Goal: Task Accomplishment & Management: Complete application form

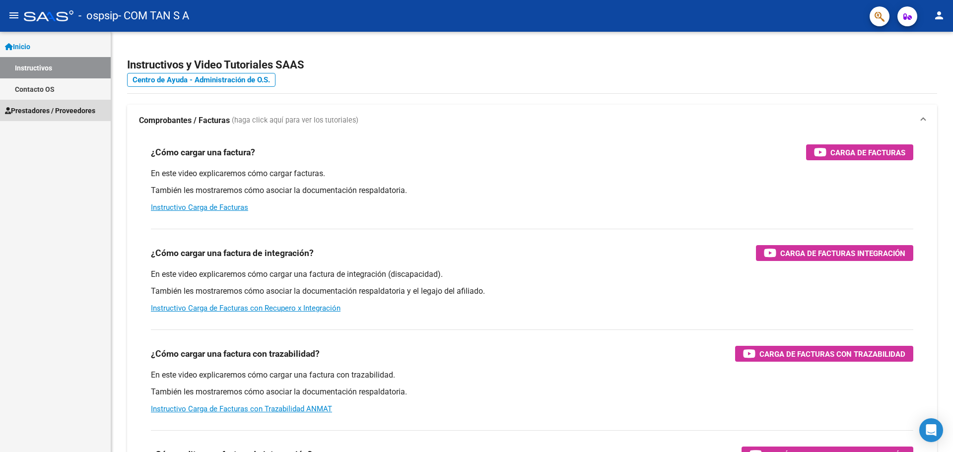
click at [40, 114] on span "Prestadores / Proveedores" at bounding box center [50, 110] width 90 height 11
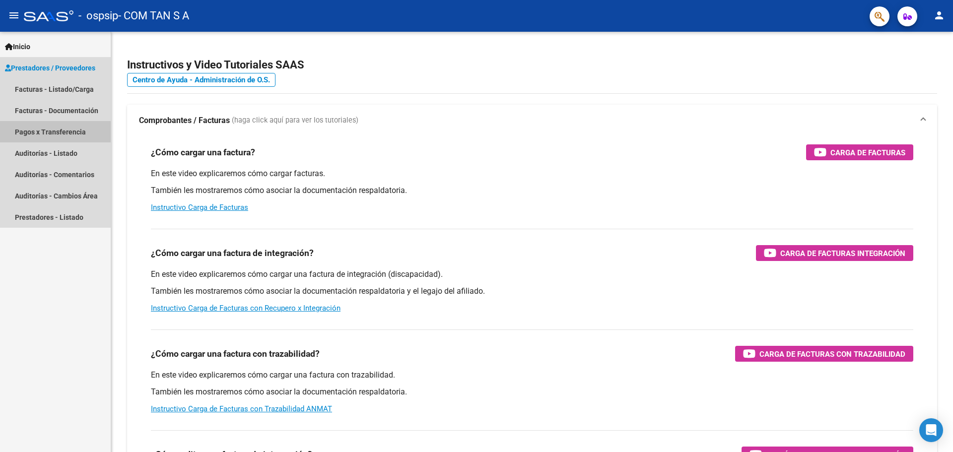
click at [45, 132] on link "Pagos x Transferencia" at bounding box center [55, 131] width 111 height 21
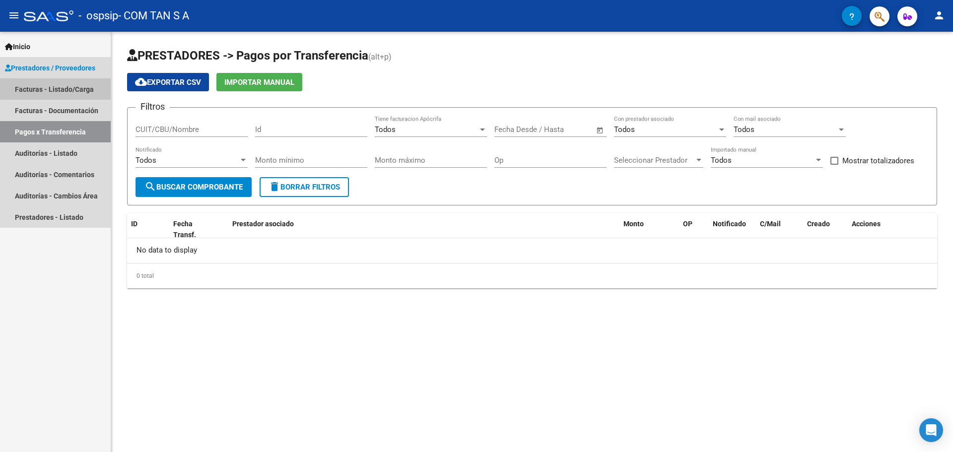
click at [65, 88] on link "Facturas - Listado/Carga" at bounding box center [55, 88] width 111 height 21
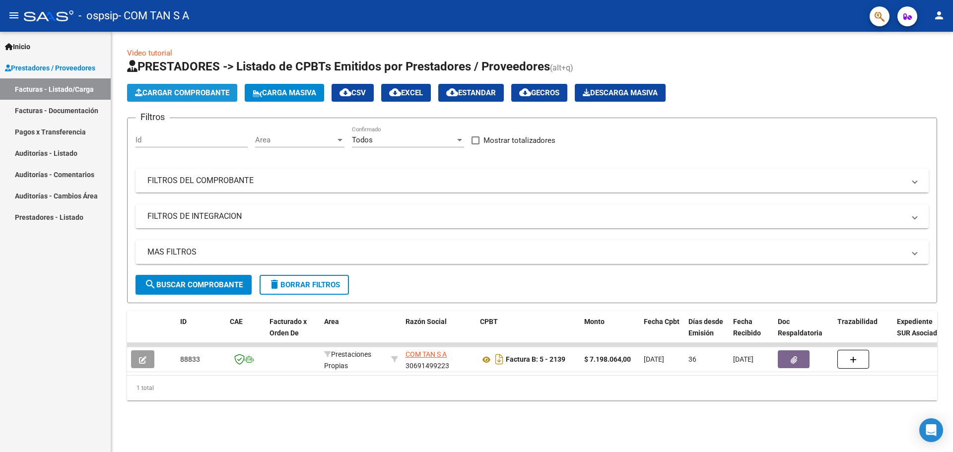
click at [150, 92] on span "Cargar Comprobante" at bounding box center [182, 92] width 94 height 9
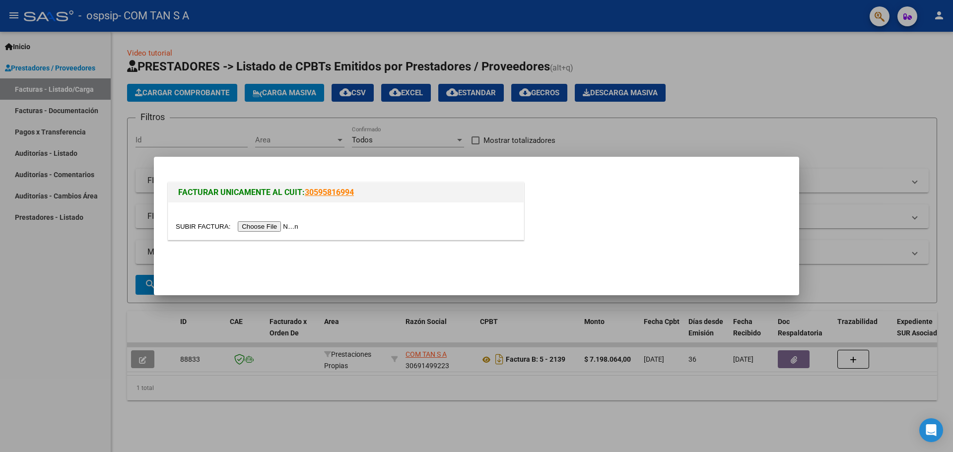
click at [244, 227] on input "file" at bounding box center [239, 226] width 126 height 10
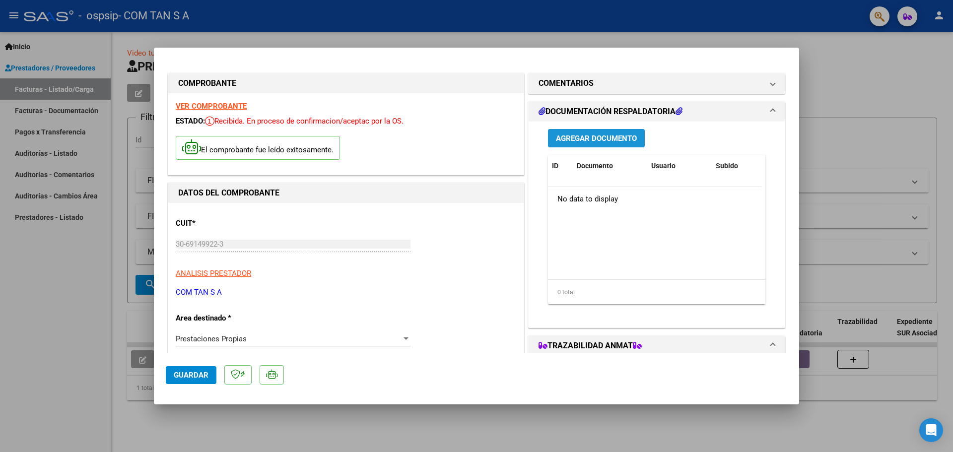
click at [621, 140] on span "Agregar Documento" at bounding box center [596, 138] width 81 height 9
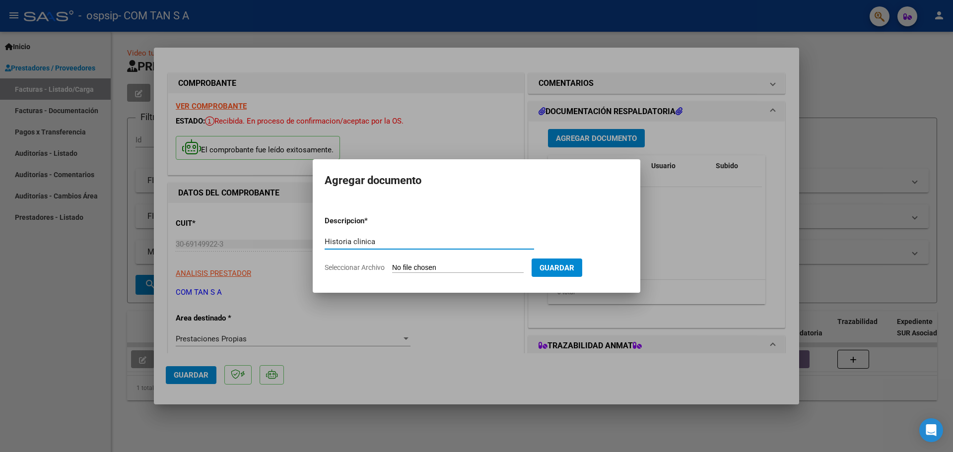
type input "Historia clinica"
click at [516, 269] on input "Seleccionar Archivo" at bounding box center [458, 268] width 132 height 9
type input "C:\fakepath\HC_Taccone [PERSON_NAME], Valentina Fiorella_OSPSIP_9.2025.pdf"
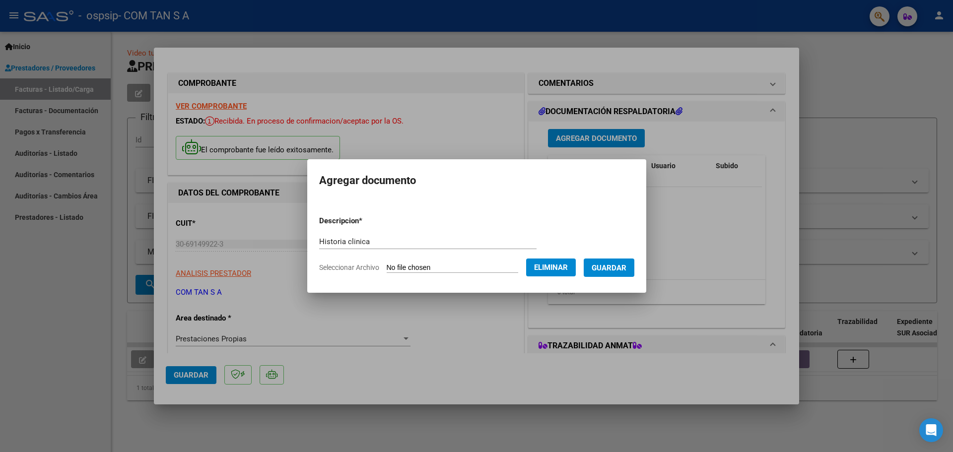
click at [625, 273] on button "Guardar" at bounding box center [609, 268] width 51 height 18
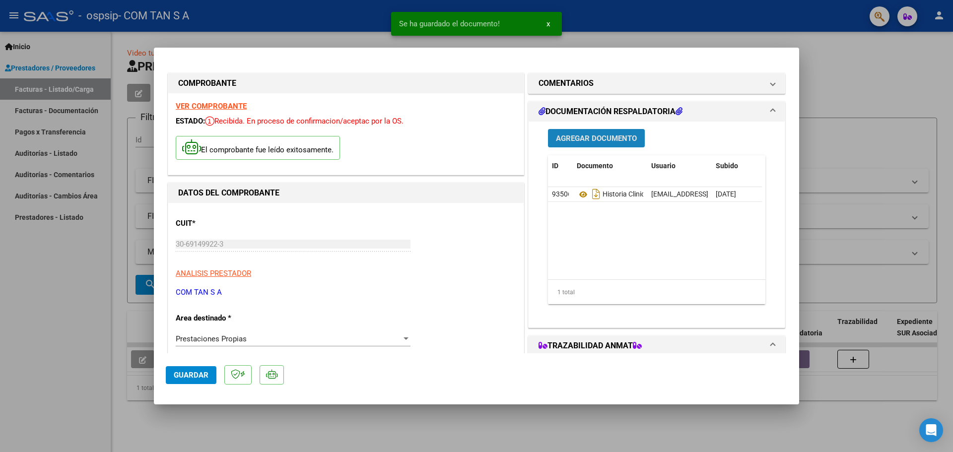
click at [604, 134] on span "Agregar Documento" at bounding box center [596, 138] width 81 height 9
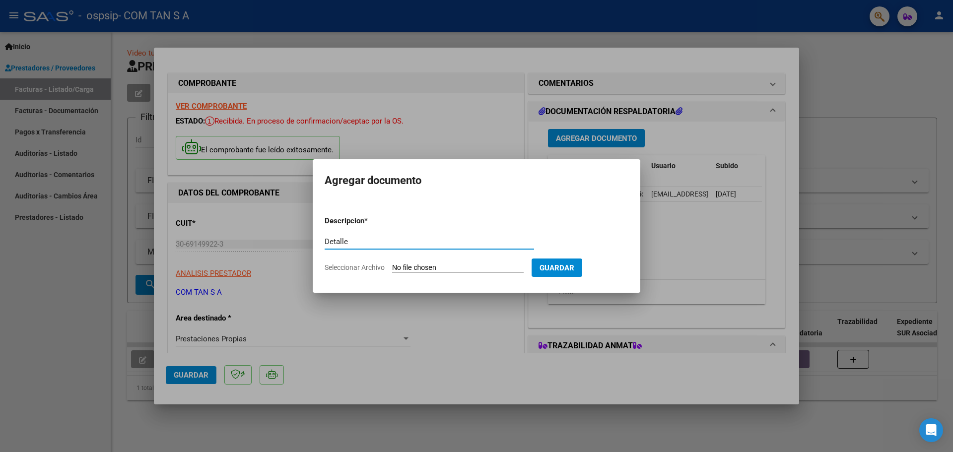
type input "Detalle"
click at [374, 267] on span "Seleccionar Archivo" at bounding box center [355, 268] width 60 height 8
click at [392, 267] on input "Seleccionar Archivo" at bounding box center [458, 268] width 132 height 9
type input "C:\fakepath\MEDICACIÓN_Taccone [PERSON_NAME], Valentina Fiorella_OSPSIP_9.2025.…"
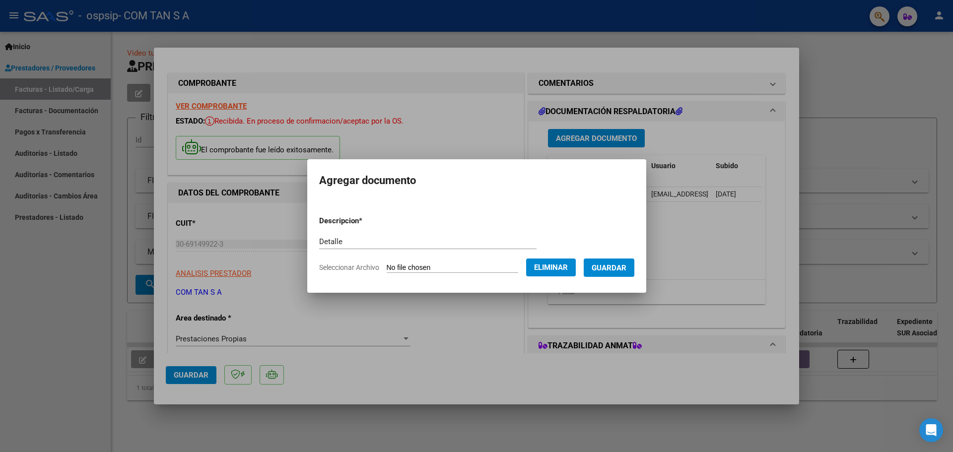
click at [626, 267] on span "Guardar" at bounding box center [609, 268] width 35 height 9
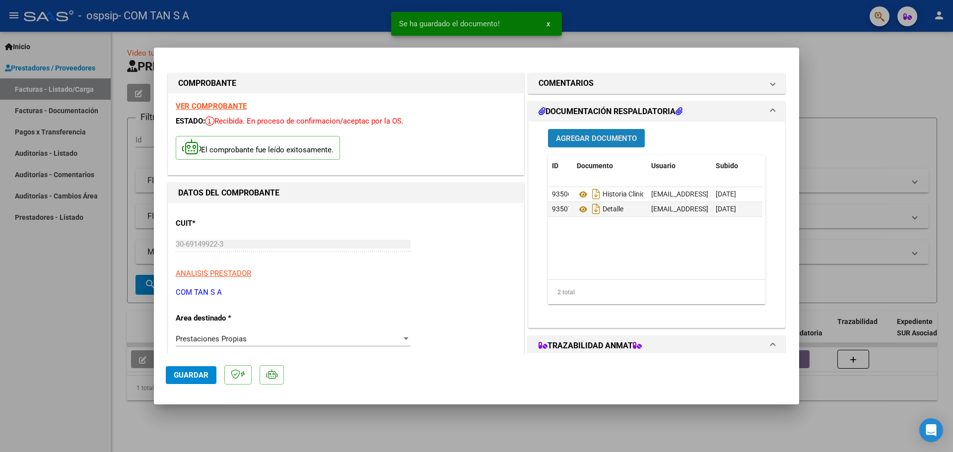
click at [627, 139] on span "Agregar Documento" at bounding box center [596, 138] width 81 height 9
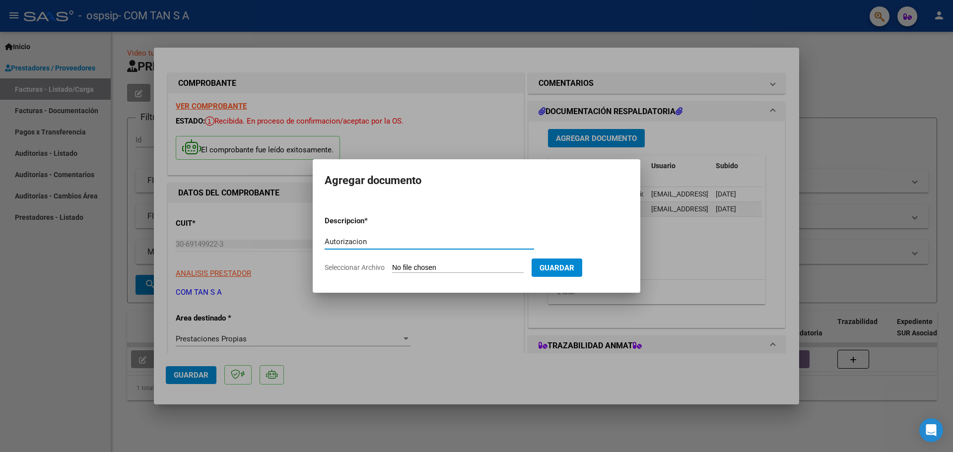
drag, startPoint x: 358, startPoint y: 247, endPoint x: 344, endPoint y: 244, distance: 14.2
drag, startPoint x: 344, startPoint y: 244, endPoint x: 423, endPoint y: 255, distance: 79.2
click at [425, 259] on form "Descripcion * Autorizacion Escriba aquí una descripcion Seleccionar Archivo Gua…" at bounding box center [477, 244] width 304 height 72
click at [370, 243] on input "Autorizacion" at bounding box center [429, 241] width 209 height 9
type input "Autorización"
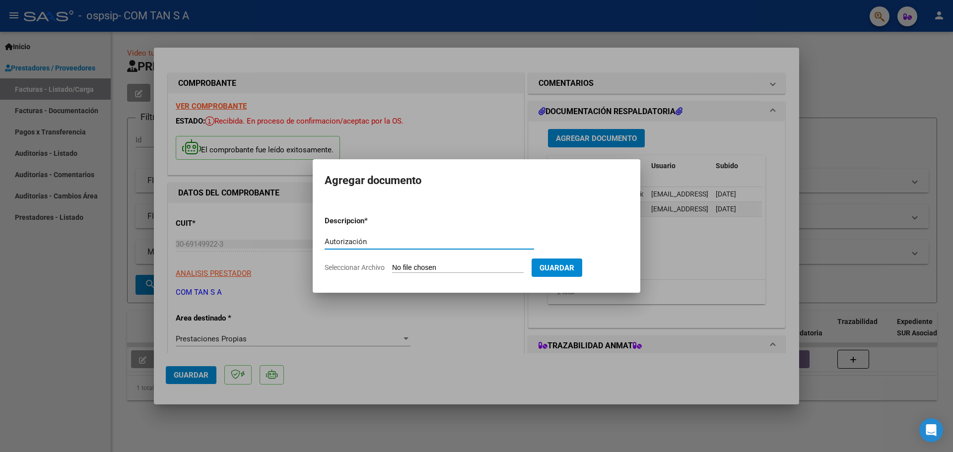
click at [358, 268] on span "Seleccionar Archivo" at bounding box center [355, 268] width 60 height 8
click at [392, 268] on input "Seleccionar Archivo" at bounding box center [458, 268] width 132 height 9
type input "C:\fakepath\A.PP._Taccone [PERSON_NAME], Valentina Fiorella_OSPSIP_9.2025.jpeg"
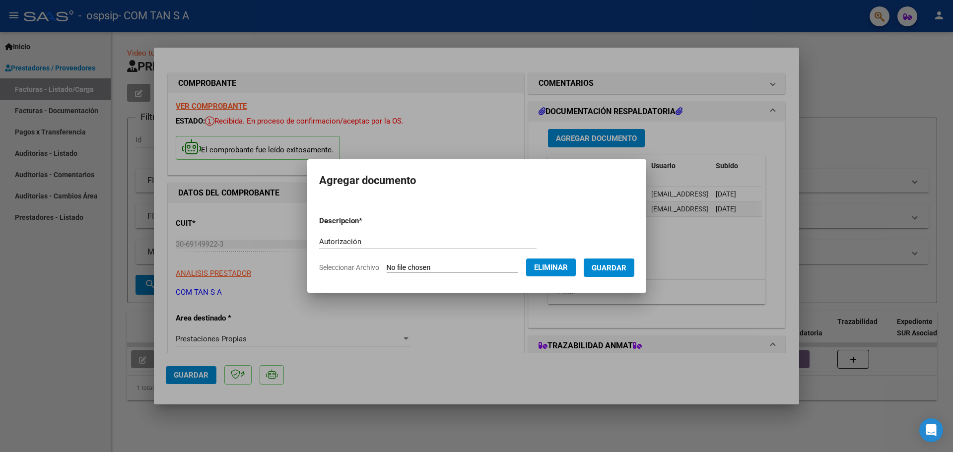
click at [626, 268] on span "Guardar" at bounding box center [609, 268] width 35 height 9
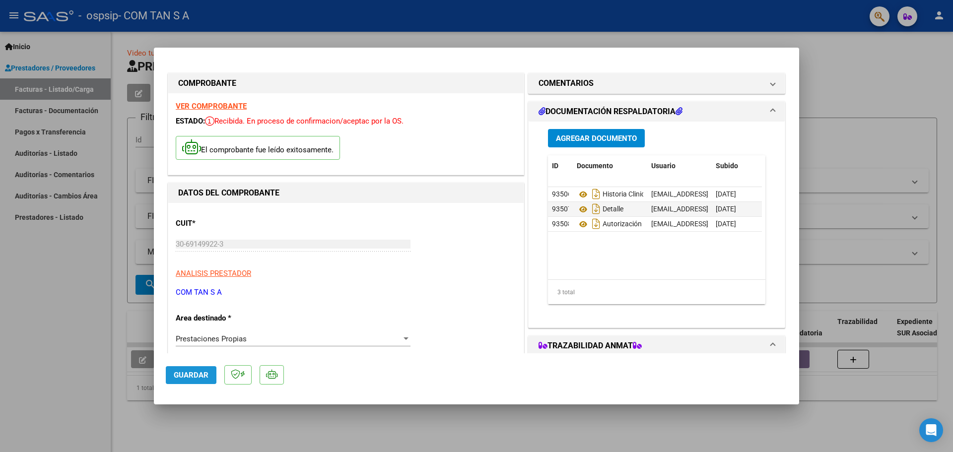
click at [187, 378] on span "Guardar" at bounding box center [191, 375] width 35 height 9
click at [819, 105] on div at bounding box center [476, 226] width 953 height 452
type input "$ 0,00"
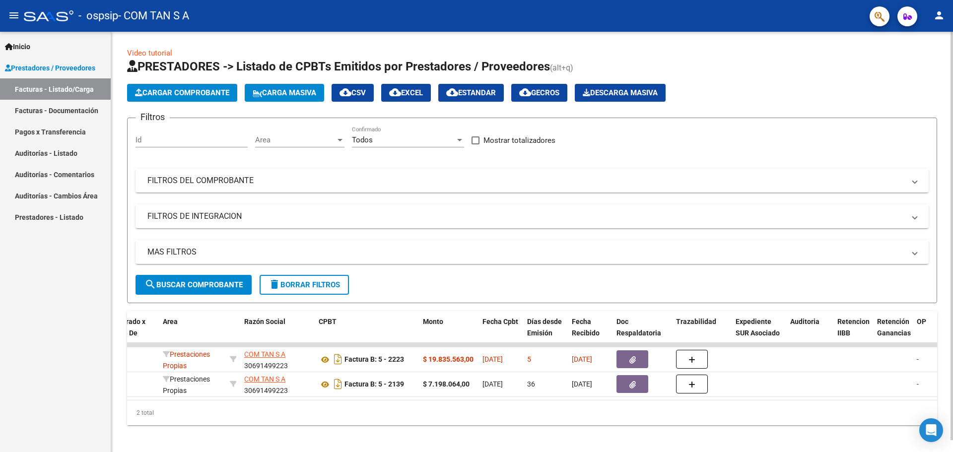
scroll to position [0, 186]
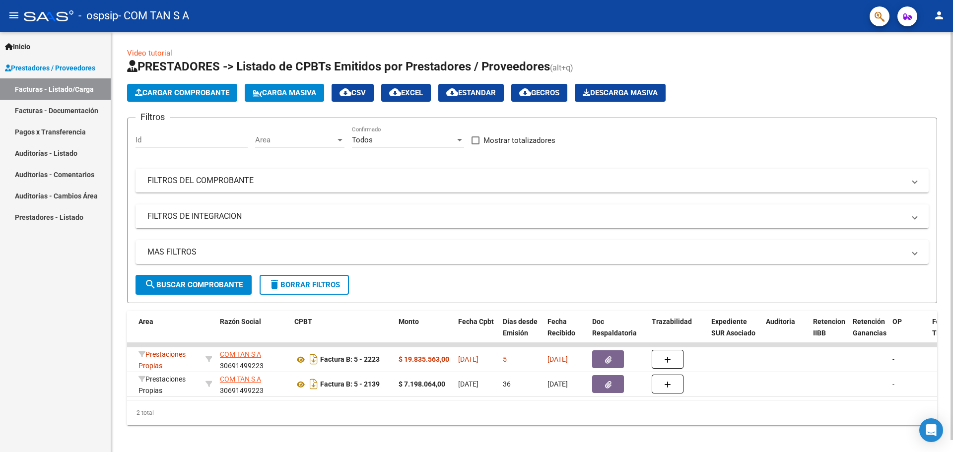
click at [461, 398] on datatable-selection "91103 Prestaciones Propias COM TAN S A 30691499223 Factura B: 5 - 2223 $ 19.835…" at bounding box center [346, 394] width 810 height 9
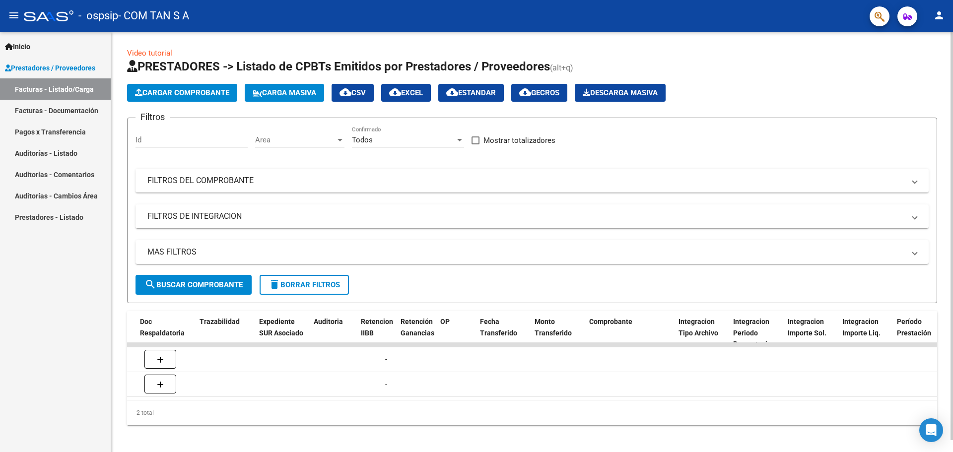
scroll to position [0, 0]
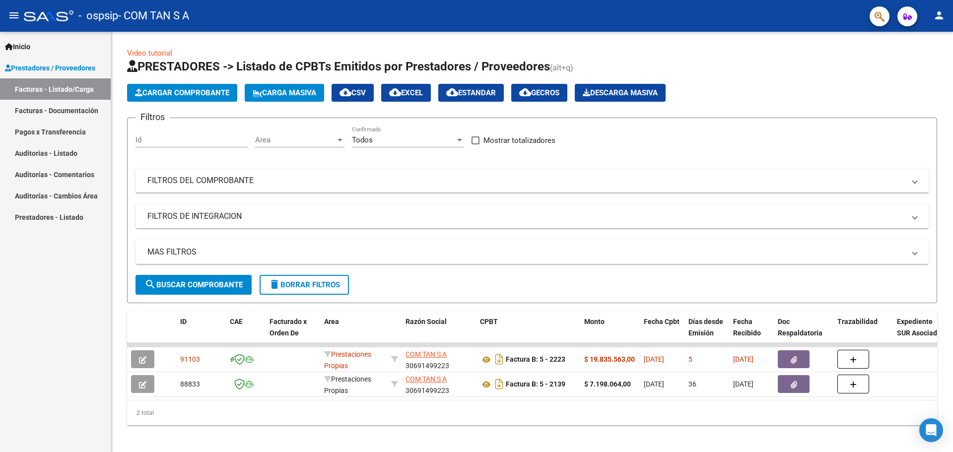
click at [35, 112] on link "Facturas - Documentación" at bounding box center [55, 110] width 111 height 21
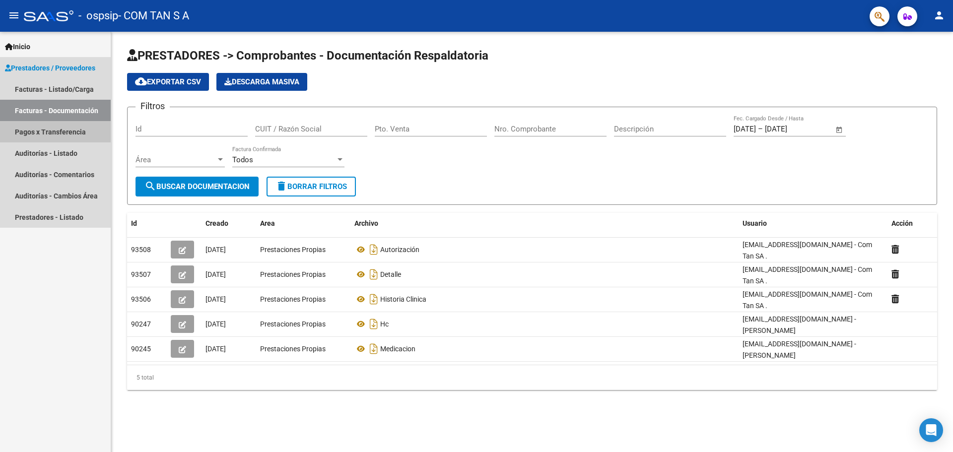
click at [44, 135] on link "Pagos x Transferencia" at bounding box center [55, 131] width 111 height 21
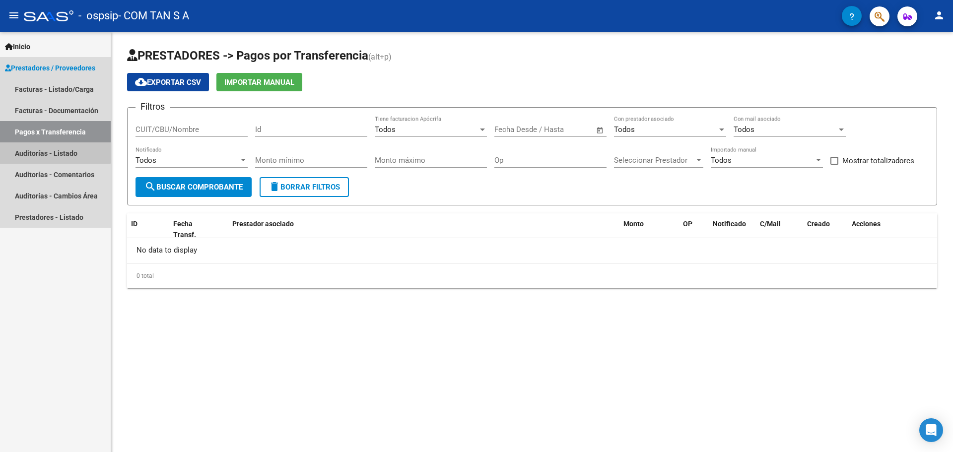
click at [46, 147] on link "Auditorías - Listado" at bounding box center [55, 152] width 111 height 21
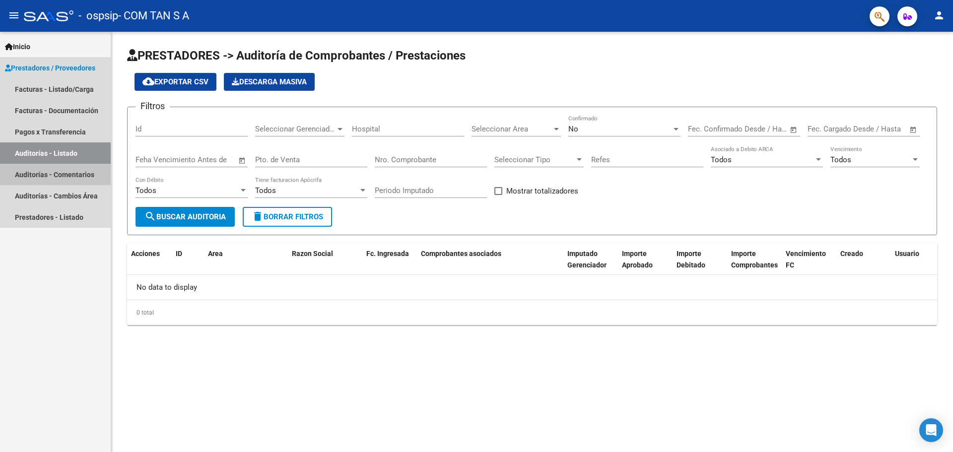
click at [44, 169] on link "Auditorías - Comentarios" at bounding box center [55, 174] width 111 height 21
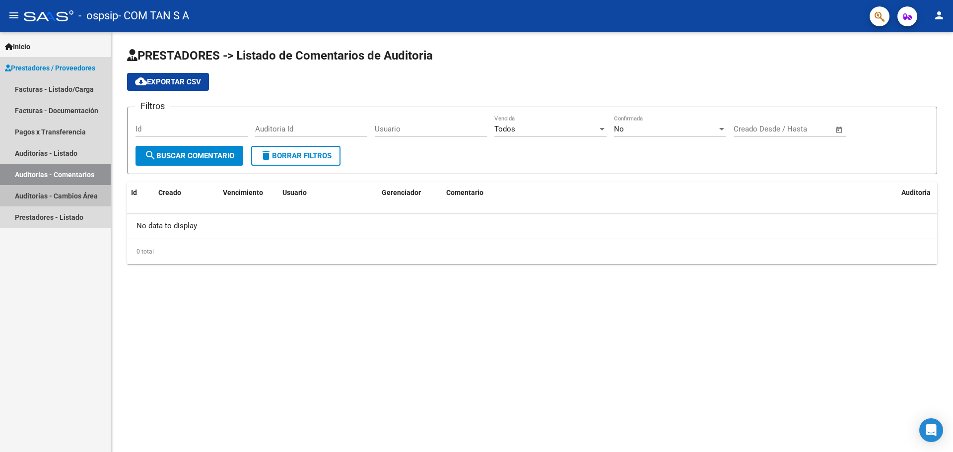
click at [40, 190] on link "Auditorías - Cambios Área" at bounding box center [55, 195] width 111 height 21
